Goal: Transaction & Acquisition: Download file/media

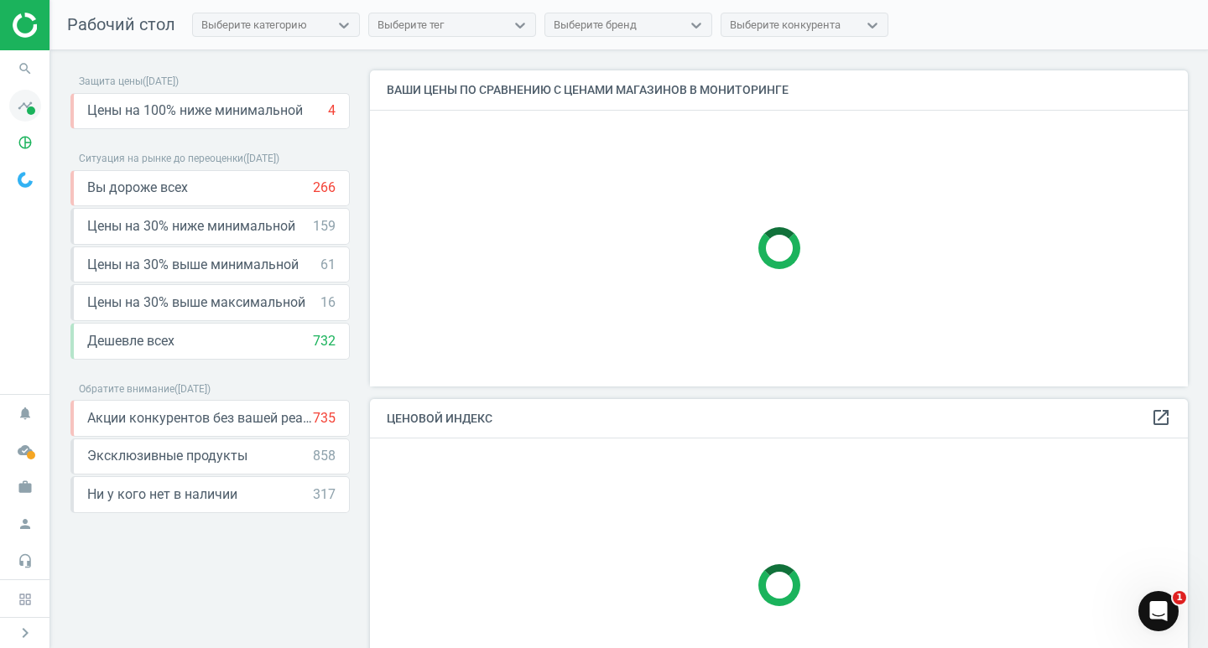
click at [28, 112] on span at bounding box center [31, 111] width 8 height 8
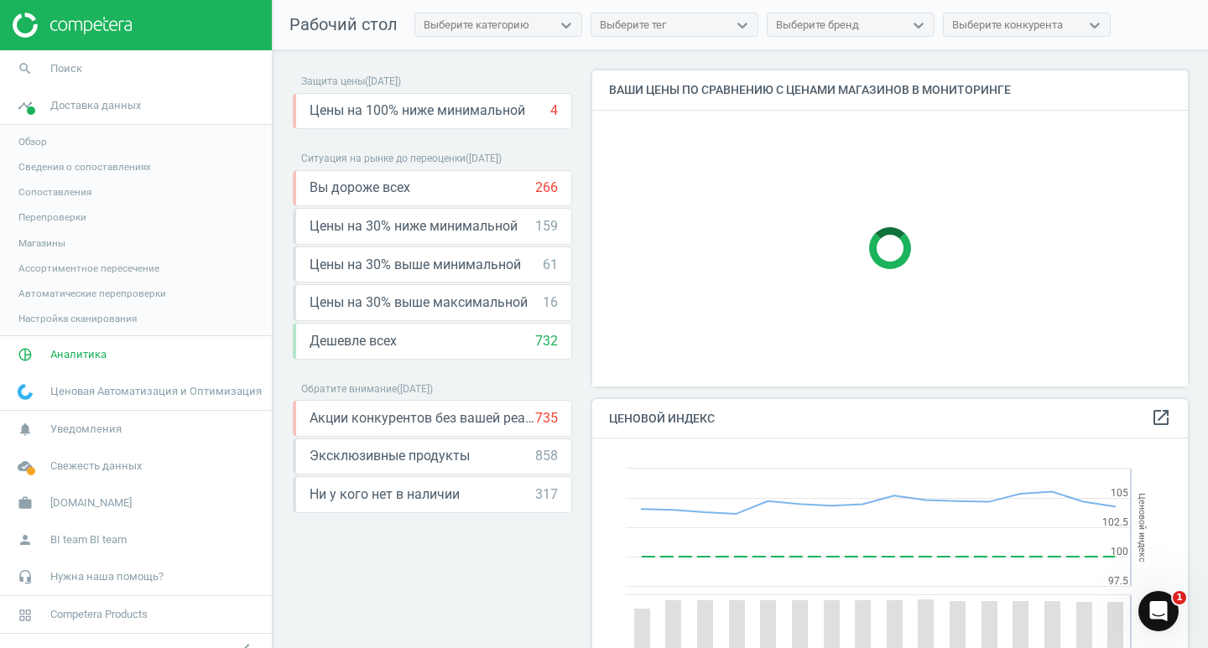
scroll to position [412, 609]
click at [41, 138] on span "Обзор" at bounding box center [32, 141] width 29 height 13
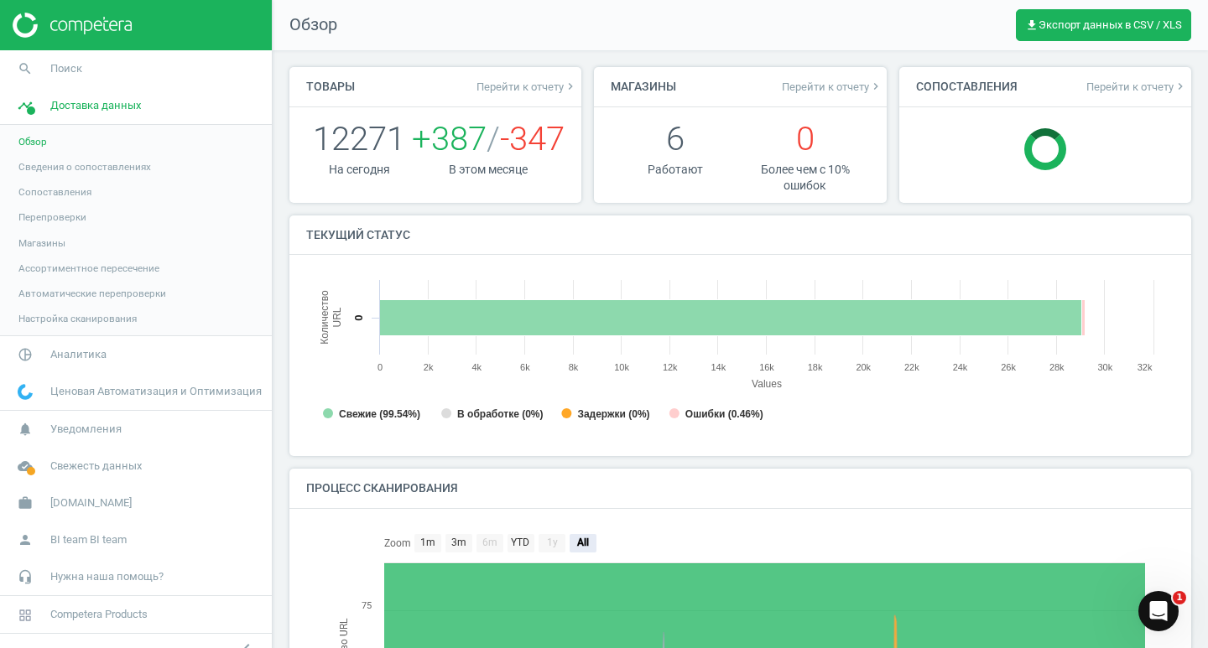
scroll to position [8, 8]
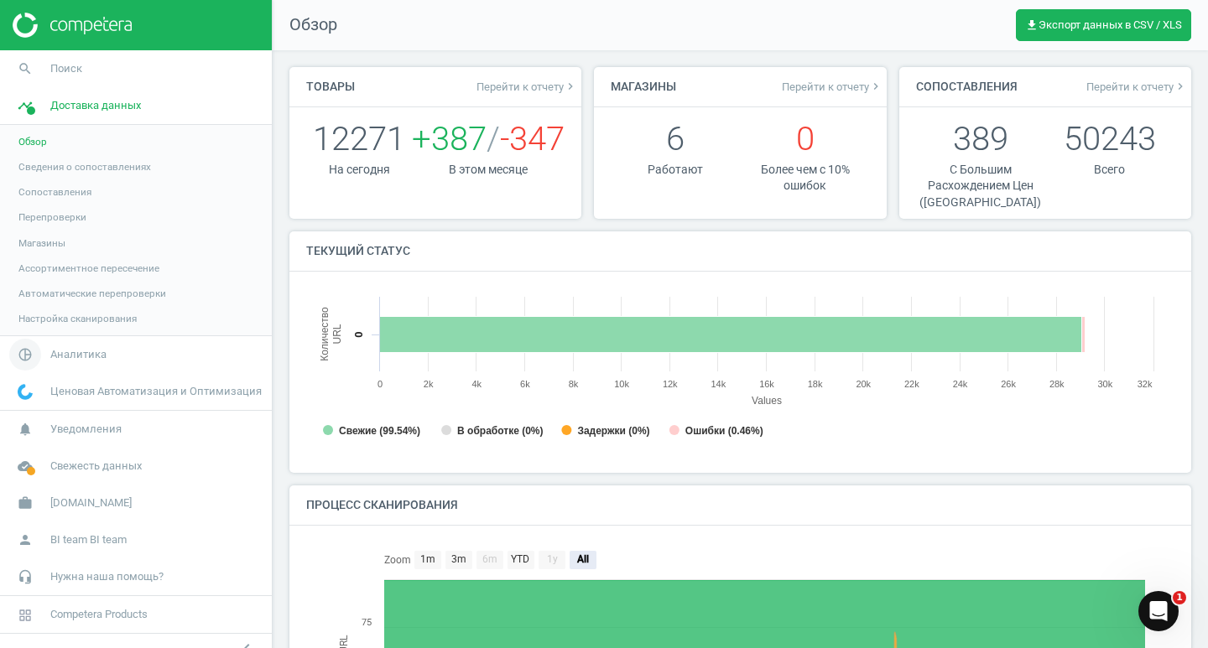
click at [77, 358] on span "Аналитика" at bounding box center [78, 354] width 56 height 15
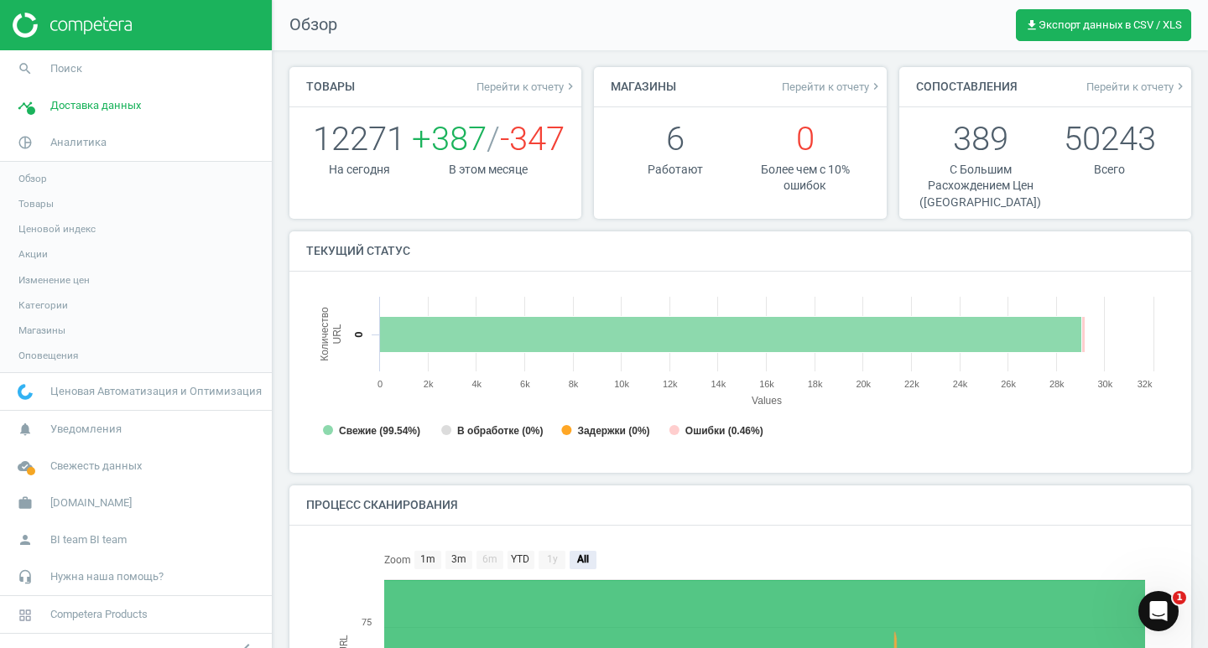
click at [58, 211] on link "Товары" at bounding box center [136, 203] width 272 height 25
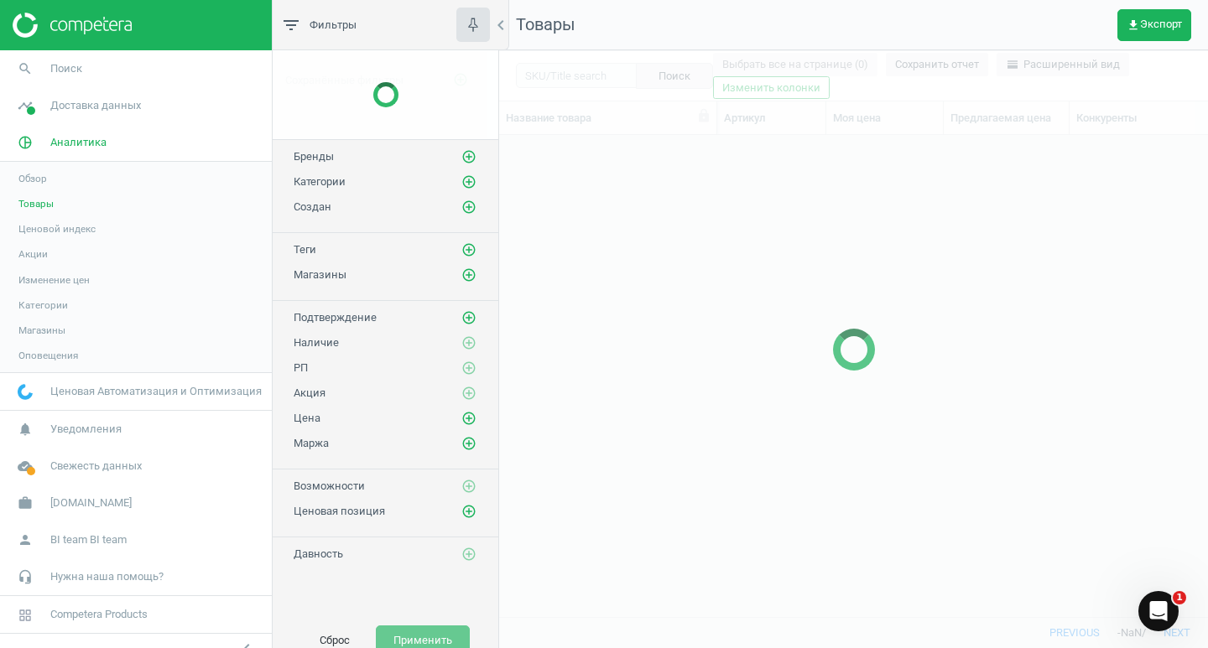
scroll to position [456, 696]
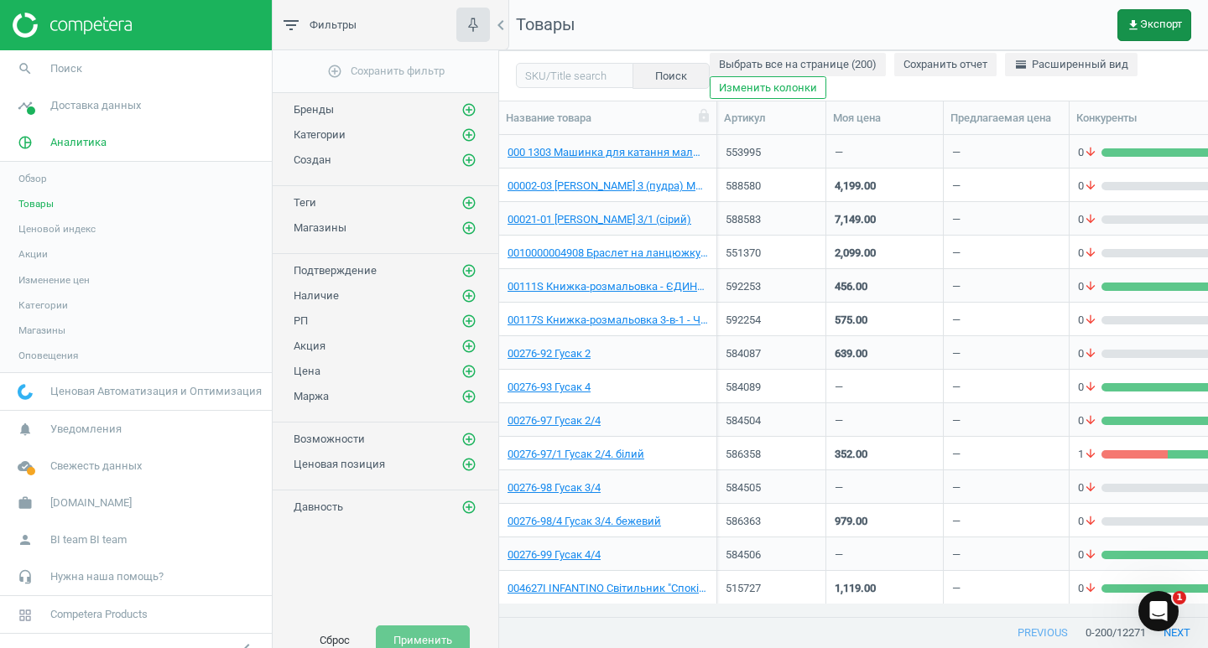
click at [1153, 18] on span "get_app Экспорт" at bounding box center [1154, 24] width 55 height 13
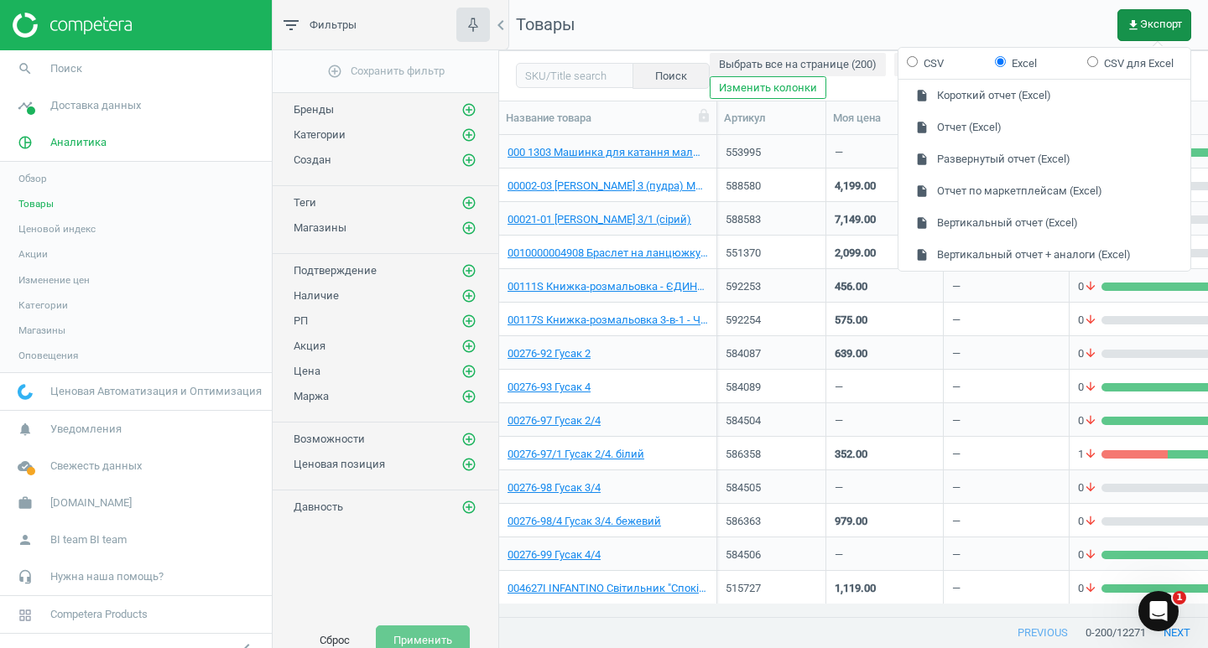
click at [1151, 26] on span "get_app Экспорт" at bounding box center [1154, 24] width 55 height 13
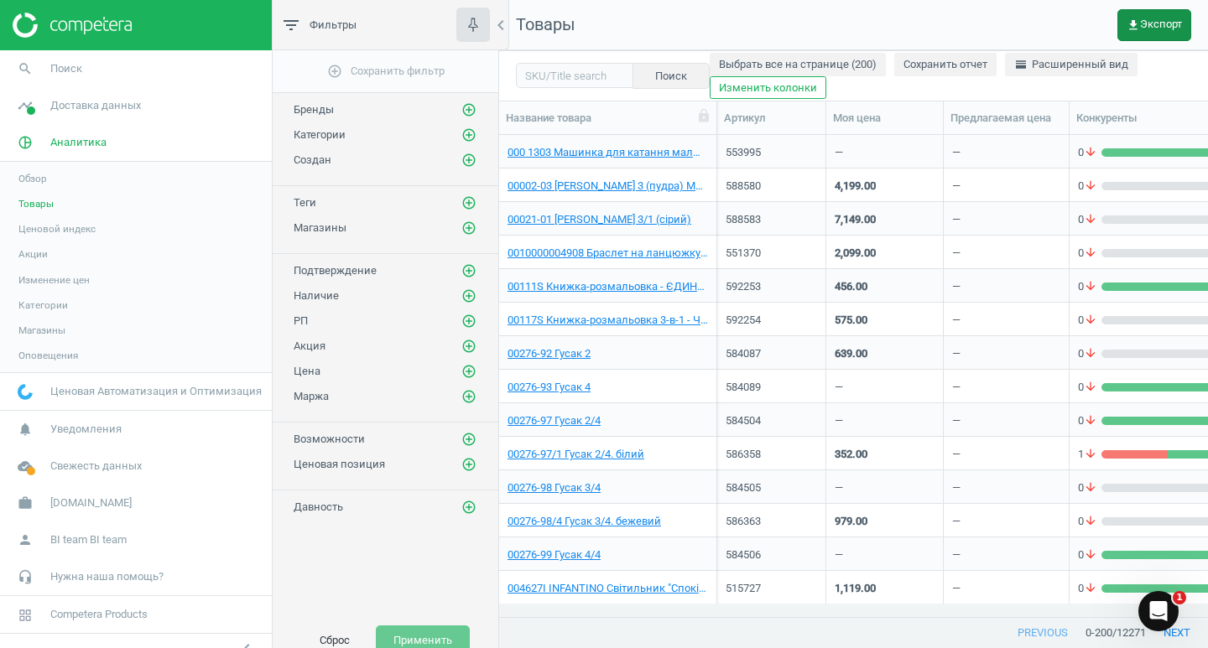
click at [1137, 24] on icon "get_app" at bounding box center [1133, 24] width 13 height 13
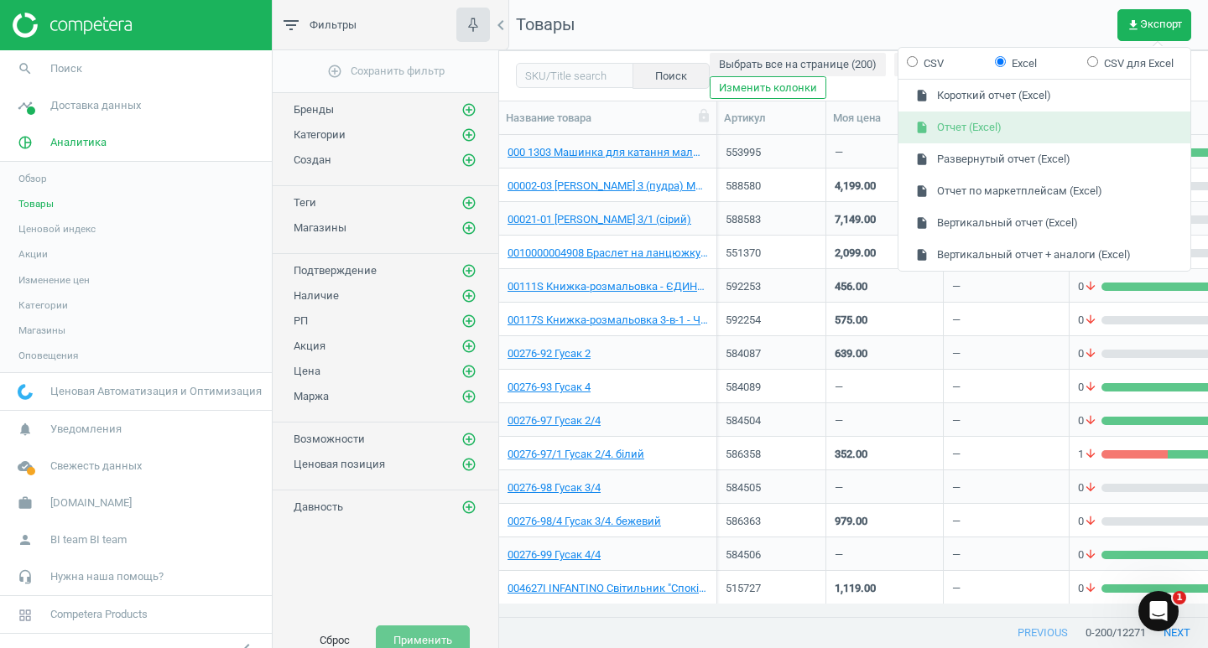
click at [1064, 124] on button "insert_drive_file Отчет (Excel)" at bounding box center [1044, 128] width 292 height 32
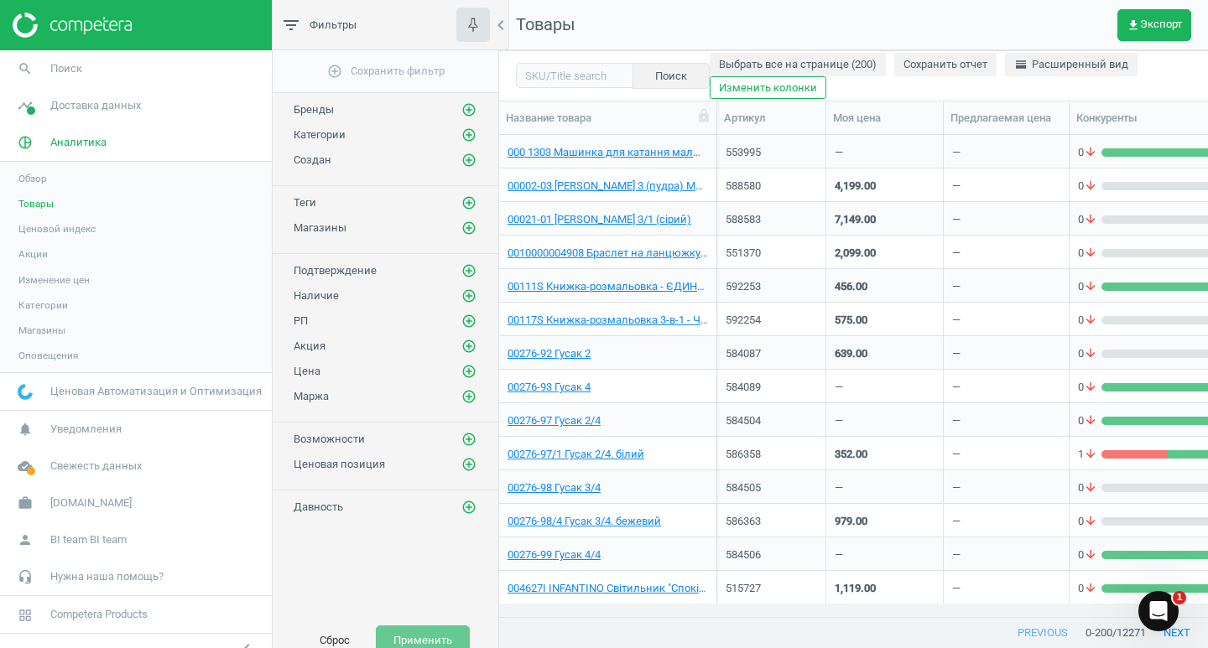
click at [185, 252] on link "Акции" at bounding box center [136, 254] width 272 height 25
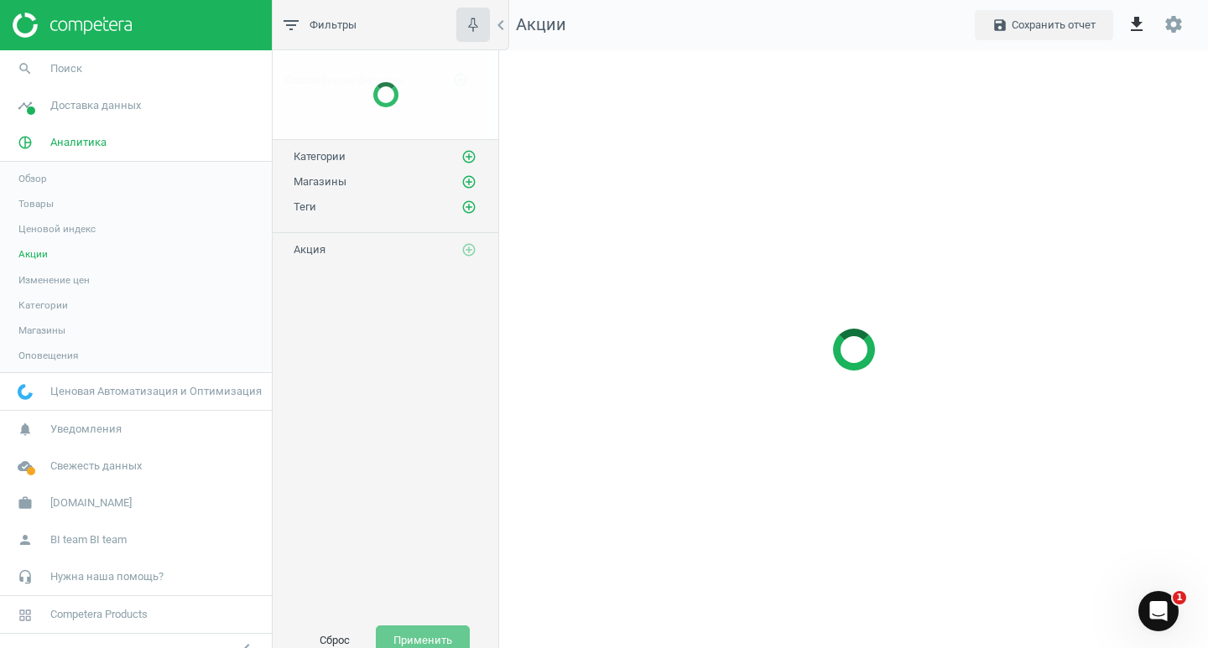
scroll to position [624, 735]
